Goal: Task Accomplishment & Management: Manage account settings

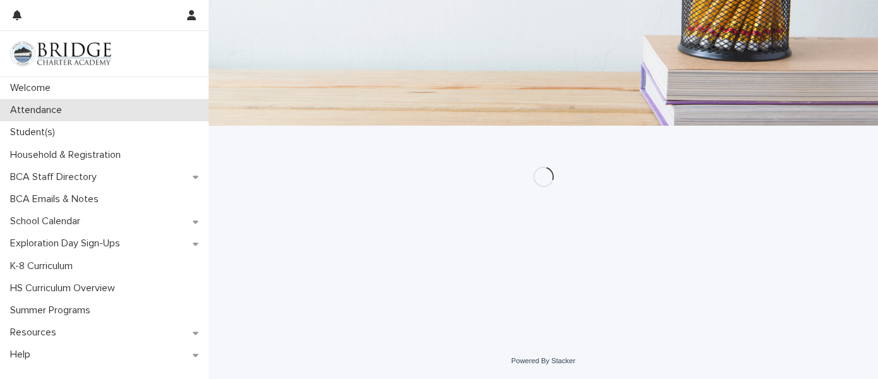
click at [16, 104] on p "Attendance" at bounding box center [38, 110] width 67 height 12
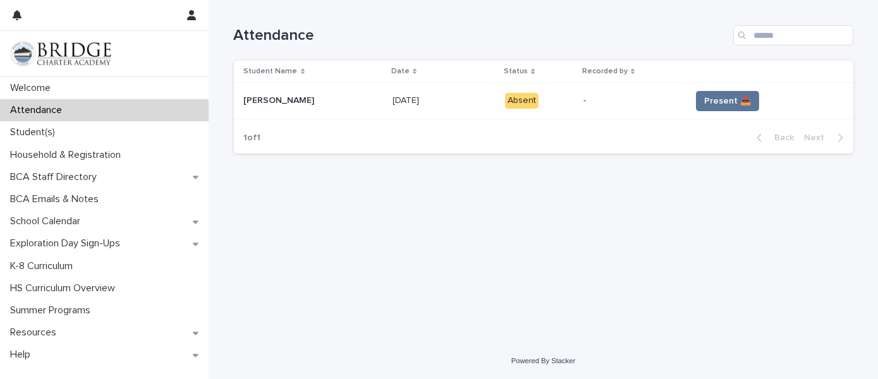
click at [730, 87] on td "Present 📥" at bounding box center [770, 101] width 168 height 37
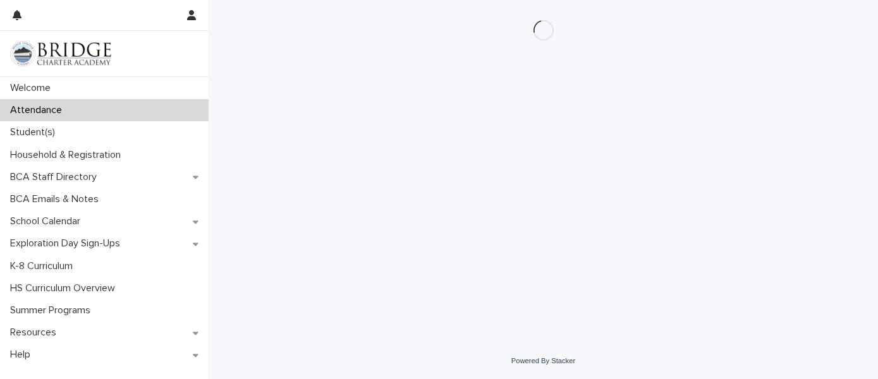
drag, startPoint x: 730, startPoint y: 87, endPoint x: 221, endPoint y: 309, distance: 555.7
click at [221, 309] on div "Loading... Saving… Loading... Saving…" at bounding box center [544, 171] width 670 height 343
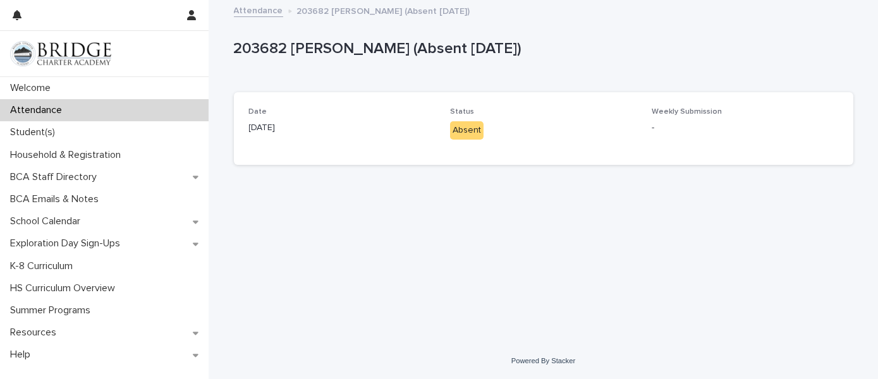
click at [28, 104] on p "Attendance" at bounding box center [38, 110] width 67 height 12
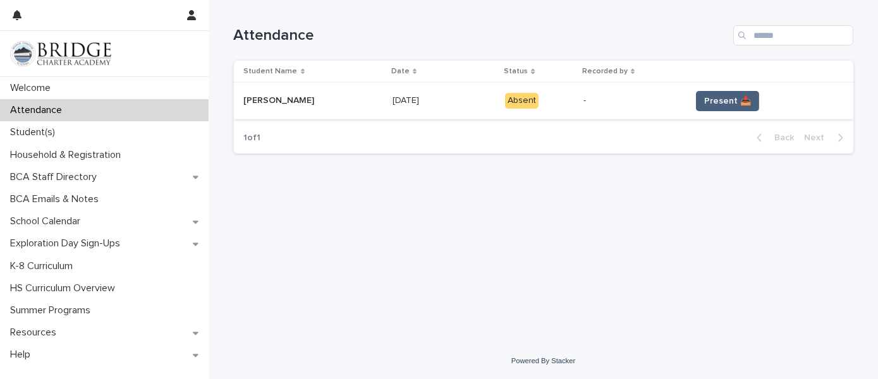
click at [696, 98] on button "Present 📥" at bounding box center [727, 101] width 63 height 20
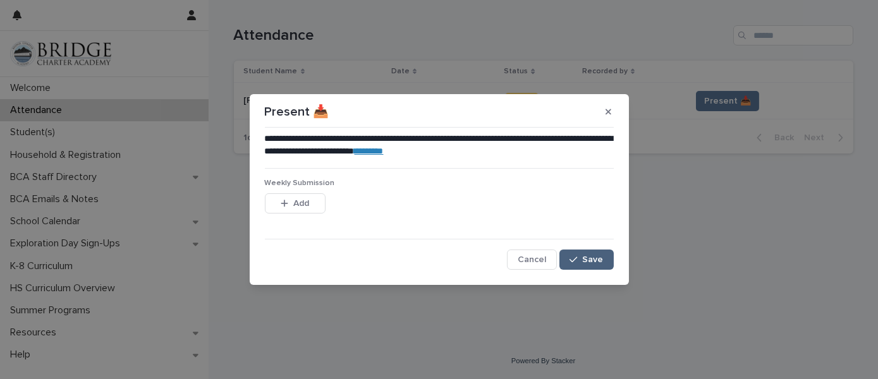
click at [588, 256] on span "Save" at bounding box center [593, 259] width 21 height 9
